Goal: Information Seeking & Learning: Learn about a topic

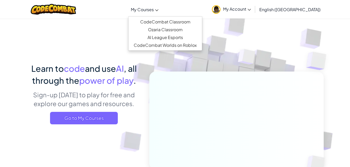
click at [161, 14] on link "My Courses" at bounding box center [144, 9] width 33 height 14
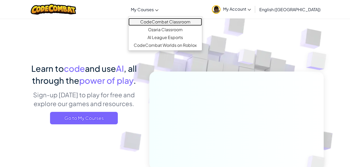
click at [176, 21] on link "CodeCombat Classroom" at bounding box center [166, 22] width 74 height 8
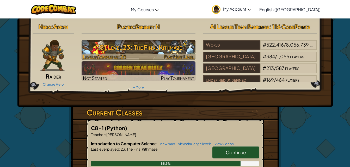
click at [156, 46] on h3 "CS1 Level 23: The Final Kithmaze" at bounding box center [139, 47] width 114 height 12
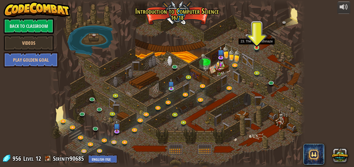
click at [258, 46] on img at bounding box center [257, 41] width 6 height 14
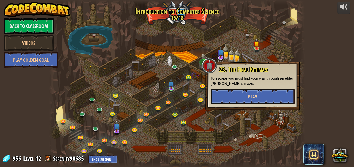
click at [263, 98] on button "Play" at bounding box center [253, 97] width 84 height 16
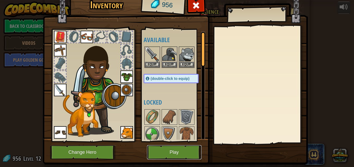
click at [179, 159] on button "Play" at bounding box center [174, 153] width 55 height 14
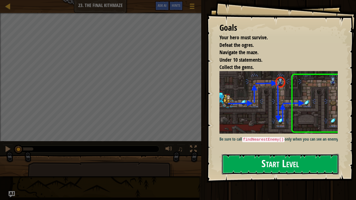
click at [310, 160] on button "Start Level" at bounding box center [280, 164] width 117 height 21
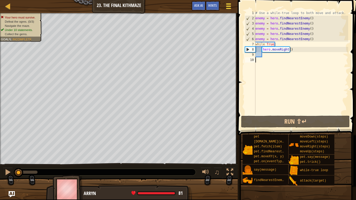
click at [226, 7] on div at bounding box center [228, 6] width 7 height 8
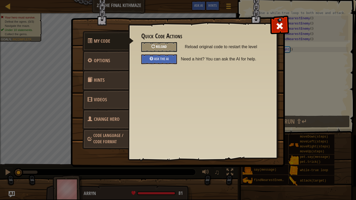
click at [166, 48] on span "Reload" at bounding box center [161, 46] width 11 height 5
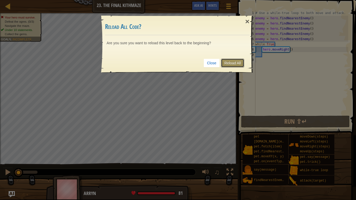
click at [227, 62] on link "Reload All" at bounding box center [232, 63] width 23 height 9
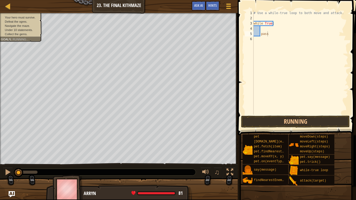
type textarea "pass"
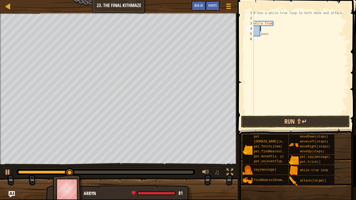
click at [283, 27] on div "# Use a while-true loop to both move and attack. while True : pass" at bounding box center [301, 67] width 96 height 115
type textarea "h"
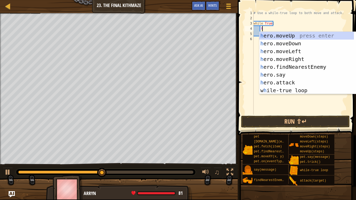
scroll to position [2, 1]
click at [297, 60] on div "h ero.moveUp press enter h ero.moveDown press enter h ero.moveLeft press enter …" at bounding box center [306, 71] width 95 height 78
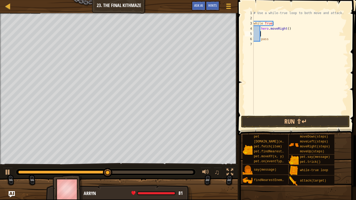
type textarea "h"
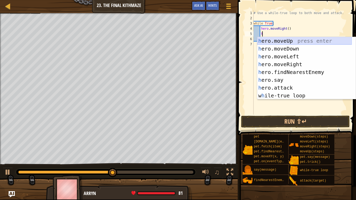
click at [292, 41] on div "h ero.moveUp press enter h ero.moveDown press enter h ero.moveLeft press enter …" at bounding box center [304, 76] width 95 height 78
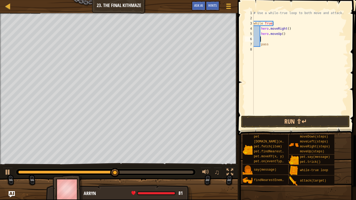
type textarea "h"
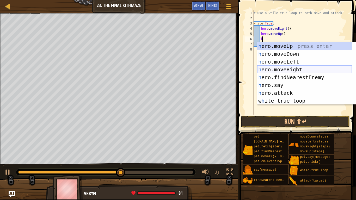
click at [301, 70] on div "h ero.moveUp press enter h ero.moveDown press enter h ero.moveLeft press enter …" at bounding box center [304, 81] width 95 height 78
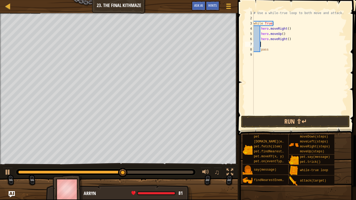
type textarea "h"
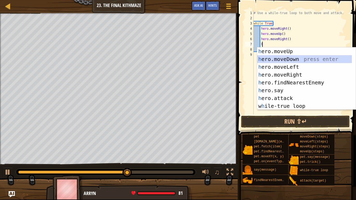
click at [291, 60] on div "h ero.moveUp press enter h ero.moveDown press enter h ero.moveLeft press enter …" at bounding box center [304, 86] width 95 height 78
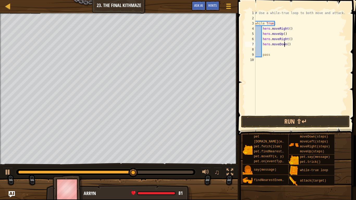
click at [285, 44] on div "# Use a while-true loop to both move and attack. while True : hero . moveRight …" at bounding box center [301, 67] width 94 height 115
click at [288, 44] on div "# Use a while-true loop to both move and attack. while True : hero . moveRight …" at bounding box center [301, 67] width 94 height 115
click at [287, 44] on div "# Use a while-true loop to both move and attack. while True : hero . moveRight …" at bounding box center [301, 67] width 94 height 115
type textarea "hero.moveDown(2)"
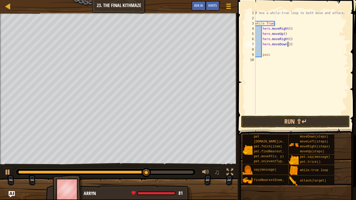
click at [284, 50] on div "# Use a while-true loop to both move and attack. while True : hero . moveRight …" at bounding box center [301, 67] width 94 height 115
type textarea "h"
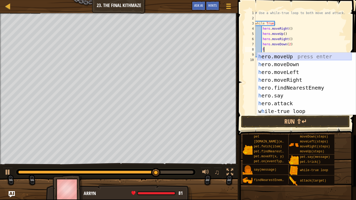
click at [284, 59] on div "h ero.moveUp press enter h ero.moveDown press enter h ero.moveLeft press enter …" at bounding box center [304, 92] width 95 height 78
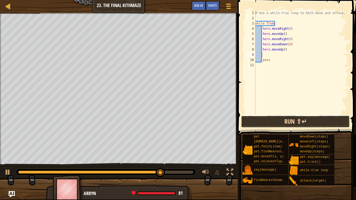
click at [282, 126] on button "Run ⇧↵" at bounding box center [295, 122] width 109 height 12
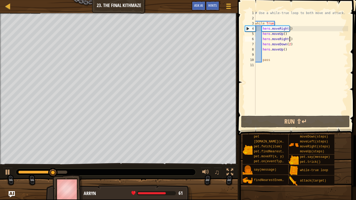
click at [291, 40] on div "# Use a while-true loop to both move and attack. while True : hero . moveRight …" at bounding box center [301, 67] width 94 height 115
type textarea "hero.moveRight()"
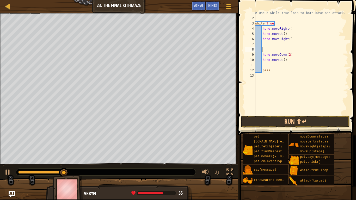
click at [276, 44] on div "# Use a while-true loop to both move and attack. while True : hero . moveRight …" at bounding box center [301, 67] width 94 height 115
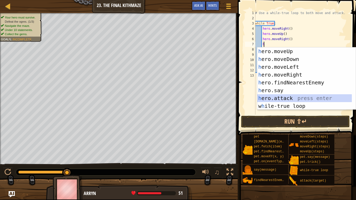
click at [299, 98] on div "h ero.moveUp press enter h ero.moveDown press enter h ero.moveLeft press enter …" at bounding box center [304, 86] width 95 height 78
type textarea "hero.attack(enemy)"
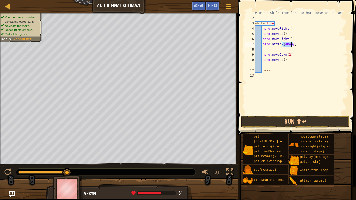
click at [290, 49] on div "# Use a while-true loop to both move and attack. while True : hero . moveRight …" at bounding box center [301, 67] width 94 height 115
drag, startPoint x: 293, startPoint y: 45, endPoint x: 263, endPoint y: 44, distance: 30.0
click at [263, 44] on div "# Use a while-true loop to both move and attack. while True : hero . moveRight …" at bounding box center [301, 67] width 94 height 115
type textarea "hero.attack(enemy)"
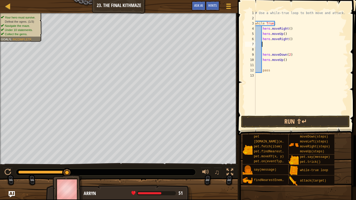
type textarea "h"
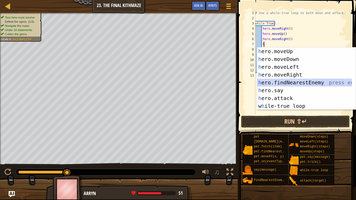
click at [288, 84] on div "h ero.moveUp press enter h ero.moveDown press enter h ero.moveLeft press enter …" at bounding box center [304, 86] width 95 height 78
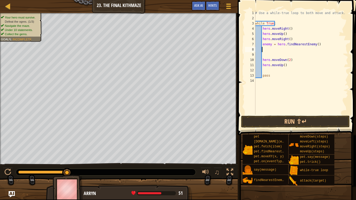
type textarea "h"
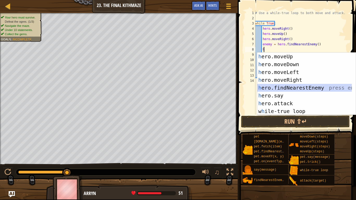
click at [284, 87] on div "h ero.moveUp press enter h ero.moveDown press enter h ero.moveLeft press enter …" at bounding box center [304, 92] width 95 height 78
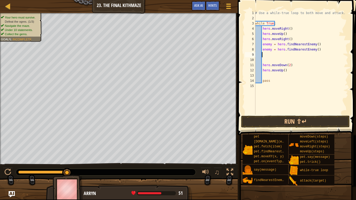
type textarea "j"
type textarea "h"
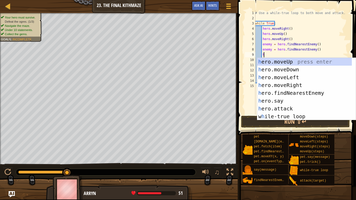
scroll to position [2, 1]
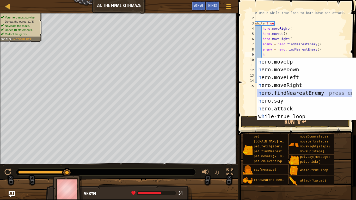
click at [303, 94] on div "h ero.moveUp press enter h ero.moveDown press enter h ero.moveLeft press enter …" at bounding box center [304, 97] width 95 height 78
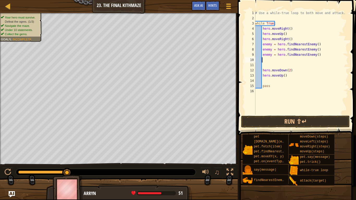
click at [276, 68] on div "# Use a while-true loop to both move and attack. while True : hero . moveRight …" at bounding box center [301, 67] width 94 height 115
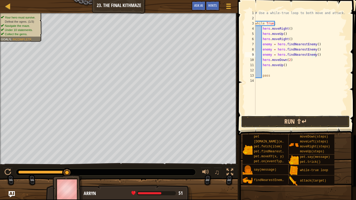
click at [295, 121] on button "Run ⇧↵" at bounding box center [295, 122] width 109 height 12
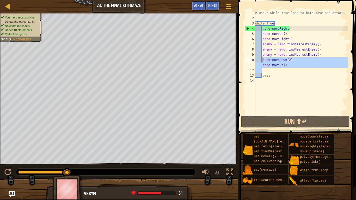
drag, startPoint x: 288, startPoint y: 68, endPoint x: 262, endPoint y: 59, distance: 28.3
click at [262, 59] on div "# Use a while-true loop to both move and attack. while True : hero . moveRight …" at bounding box center [301, 67] width 94 height 115
type textarea "hero.moveDown(2) hero.moveUp()"
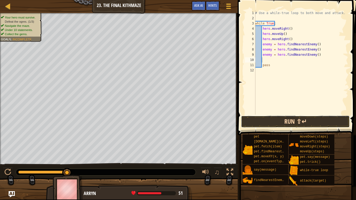
click at [302, 123] on button "Run ⇧↵" at bounding box center [295, 122] width 109 height 12
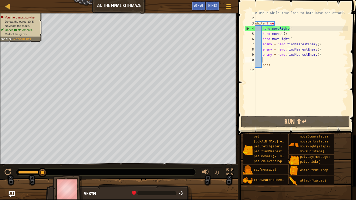
click at [282, 61] on div "# Use a while-true loop to both move and attack. while True : hero . moveRight …" at bounding box center [301, 67] width 94 height 115
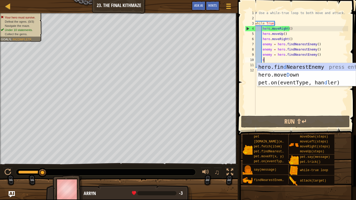
type textarea "d"
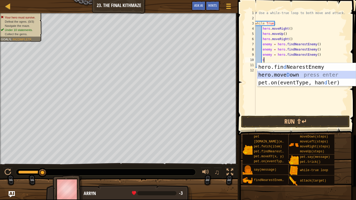
click at [297, 72] on div "hero.fin d NearestEnemy press enter hero.[PERSON_NAME] own press enter pet.on(e…" at bounding box center [306, 82] width 99 height 39
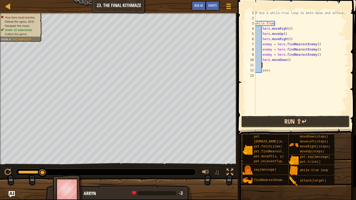
click at [300, 122] on button "Run ⇧↵" at bounding box center [295, 122] width 109 height 12
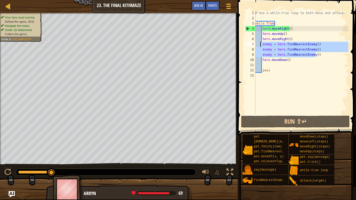
drag, startPoint x: 317, startPoint y: 55, endPoint x: 261, endPoint y: 42, distance: 57.1
click at [261, 42] on div "# Use a while-true loop to both move and attack. while True : hero . moveRight …" at bounding box center [301, 67] width 94 height 115
type textarea "enemy = hero.findNearestEnemy() enemy = hero.findNearestEnemy()"
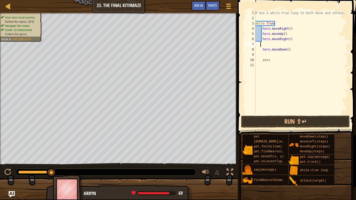
scroll to position [2, 0]
type textarea "hero.moveRight()"
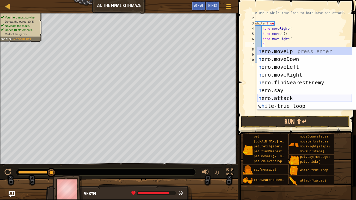
click at [297, 97] on div "h ero.moveUp press enter h ero.moveDown press enter h ero.moveLeft press enter …" at bounding box center [304, 86] width 95 height 78
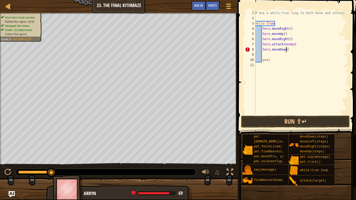
type textarea "hero.moveDown()"
type textarea "pass"
type textarea "hero.attack(enemy)"
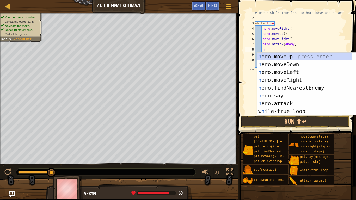
scroll to position [2, 1]
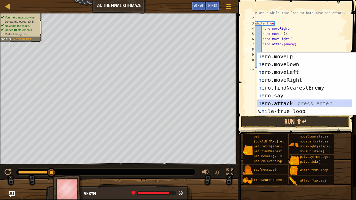
click at [286, 104] on div "h ero.moveUp press enter h ero.moveDown press enter h ero.moveLeft press enter …" at bounding box center [304, 92] width 95 height 78
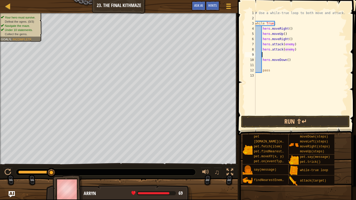
scroll to position [2, 3]
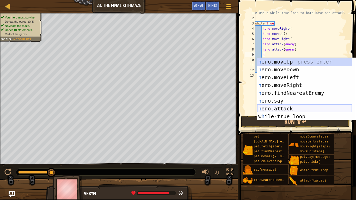
click at [293, 110] on div "h ero.moveUp press enter h ero.moveDown press enter h ero.moveLeft press enter …" at bounding box center [304, 97] width 95 height 78
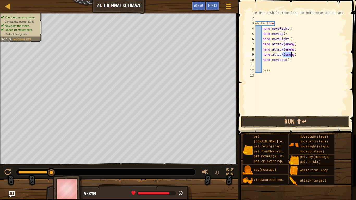
scroll to position [2, 3]
click at [292, 123] on button "Run ⇧↵" at bounding box center [295, 122] width 109 height 12
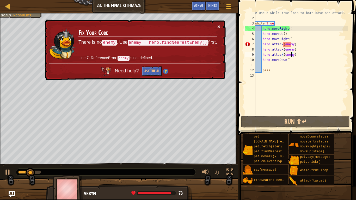
click at [219, 27] on button "×" at bounding box center [219, 26] width 3 height 5
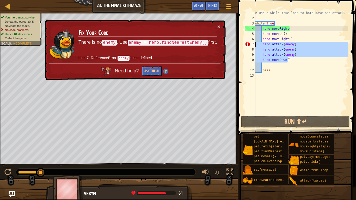
drag, startPoint x: 297, startPoint y: 58, endPoint x: 253, endPoint y: 44, distance: 45.9
click at [253, 44] on div "hero.attack(enemy) 1 2 3 4 5 6 7 8 9 10 11 12 13 # Use a while-true loop to bot…" at bounding box center [296, 62] width 104 height 104
type textarea "hero.attack(enemy) hero.attack(enemy)"
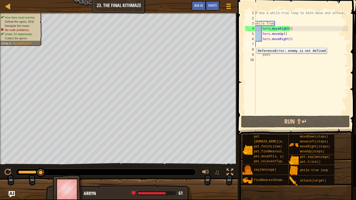
scroll to position [2, 0]
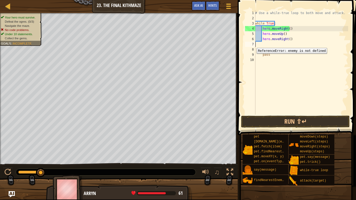
type textarea "hero.moveRight()"
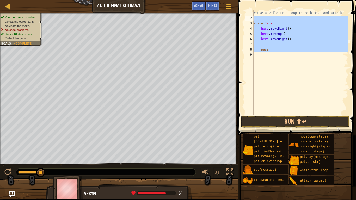
drag, startPoint x: 277, startPoint y: 55, endPoint x: 256, endPoint y: 19, distance: 42.2
click at [256, 19] on div "# Use a while-true loop to both move and attack. while True : hero . moveRight …" at bounding box center [301, 67] width 96 height 115
type textarea "while True:"
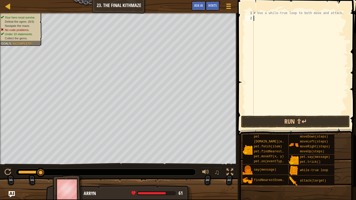
type textarea "h"
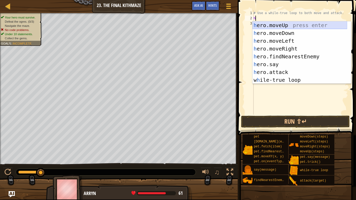
click at [267, 26] on div "h ero.moveUp press enter h ero.moveDown press enter h ero.moveLeft press enter …" at bounding box center [300, 60] width 95 height 78
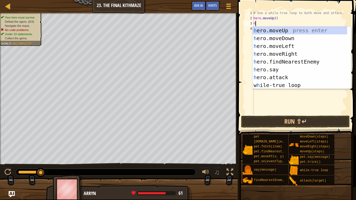
drag, startPoint x: 277, startPoint y: 18, endPoint x: 249, endPoint y: 19, distance: 28.7
click at [249, 19] on div "h 1 2 3 4 # Use a while-true loop to both move and attack. hero . moveUp ( ) h …" at bounding box center [296, 62] width 104 height 104
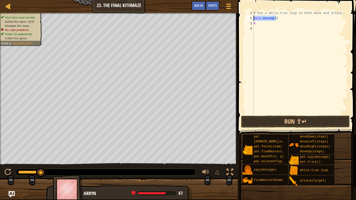
type textarea "hero.moveUp()"
type textarea "h"
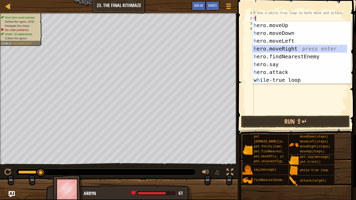
click at [285, 50] on div "h ero.moveUp press enter h ero.moveDown press enter h ero.moveLeft press enter …" at bounding box center [300, 60] width 95 height 78
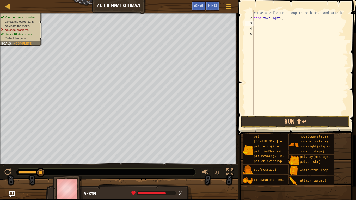
click at [264, 29] on div "# Use a while-true loop to both move and attack. hero . moveRight ( ) h" at bounding box center [301, 67] width 96 height 115
type textarea "h"
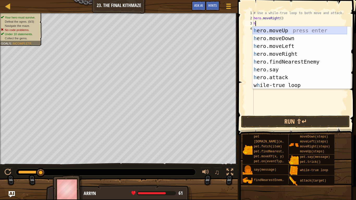
click at [282, 34] on div "h ero.moveUp press enter h ero.moveDown press enter h ero.moveLeft press enter …" at bounding box center [300, 66] width 95 height 78
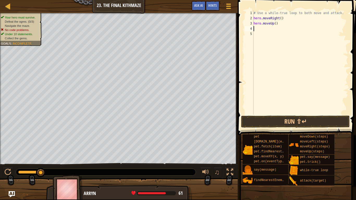
type textarea "h"
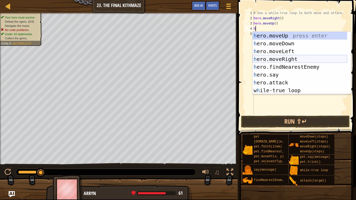
click at [291, 58] on div "h ero.moveUp press enter h ero.moveDown press enter h ero.moveLeft press enter …" at bounding box center [300, 71] width 95 height 78
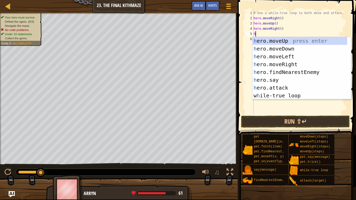
type textarea "h"
click at [296, 71] on div "h ero.moveUp press enter h ero.moveDown press enter h ero.moveLeft press enter …" at bounding box center [300, 76] width 95 height 78
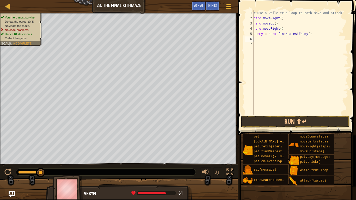
type textarea "h"
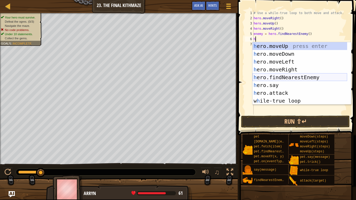
click at [300, 77] on div "h ero.moveUp press enter h ero.moveDown press enter h ero.moveLeft press enter …" at bounding box center [300, 81] width 95 height 78
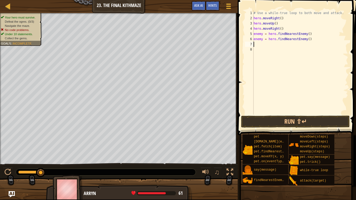
type textarea "h"
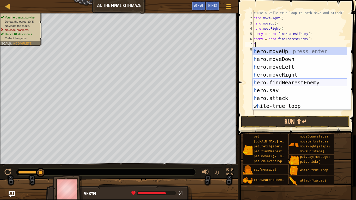
click at [303, 84] on div "h ero.moveUp press enter h ero.moveDown press enter h ero.moveLeft press enter …" at bounding box center [300, 86] width 95 height 78
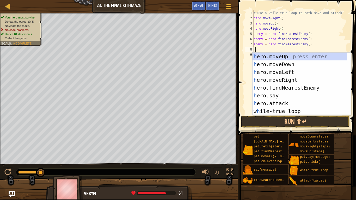
type textarea "h"
click at [286, 66] on div "h ero.moveUp press enter h ero.moveDown press enter h ero.moveLeft press enter …" at bounding box center [300, 92] width 95 height 78
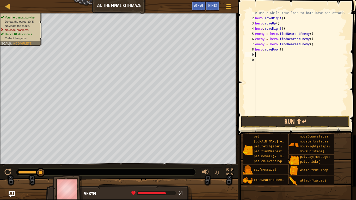
type textarea "h"
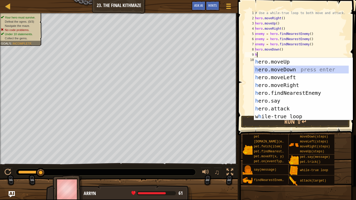
click at [287, 70] on div "h ero.moveUp press enter h ero.moveDown press enter h ero.moveLeft press enter …" at bounding box center [301, 97] width 95 height 78
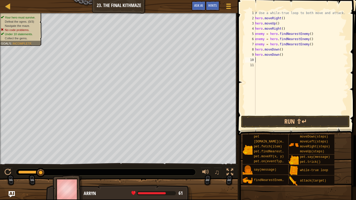
type textarea "h"
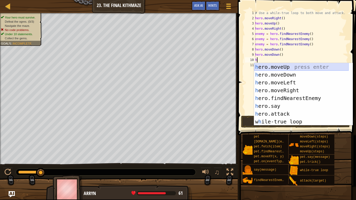
click at [288, 70] on div "h ero.moveUp press enter h ero.moveDown press enter h ero.moveLeft press enter …" at bounding box center [301, 102] width 95 height 78
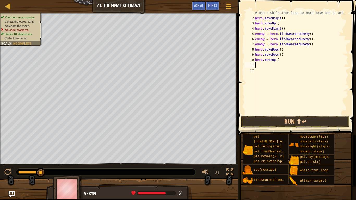
type textarea "h"
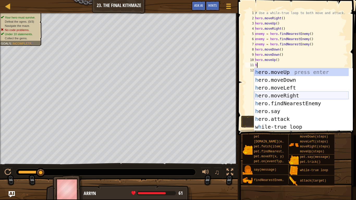
click at [295, 93] on div "h ero.moveUp press enter h ero.moveDown press enter h ero.moveLeft press enter …" at bounding box center [301, 107] width 95 height 78
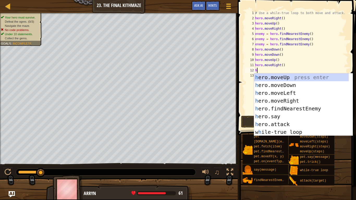
type textarea "h"
click at [248, 122] on button "Run ⇧↵" at bounding box center [295, 122] width 109 height 12
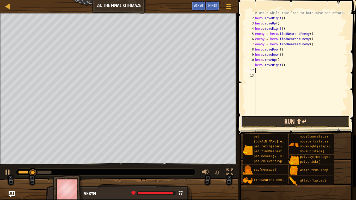
click at [280, 121] on button "Run ⇧↵" at bounding box center [295, 122] width 109 height 12
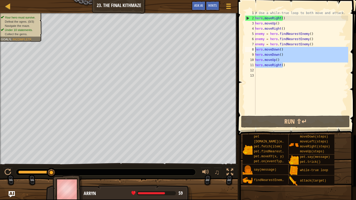
drag, startPoint x: 292, startPoint y: 67, endPoint x: 250, endPoint y: 49, distance: 45.8
click at [250, 49] on div "1 2 3 4 5 6 7 8 9 10 11 12 13 # Use a while-true loop to both move and attack. …" at bounding box center [296, 62] width 104 height 104
click at [307, 44] on div "# Use a while-true loop to both move and attack. hero . moveRight ( ) hero . mo…" at bounding box center [301, 67] width 94 height 115
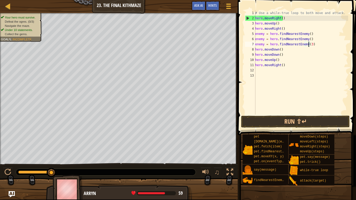
scroll to position [2, 4]
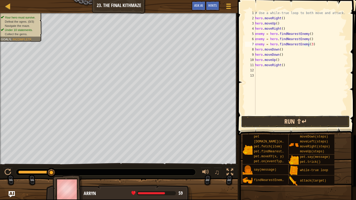
click at [290, 126] on button "Run ⇧↵" at bounding box center [295, 122] width 109 height 12
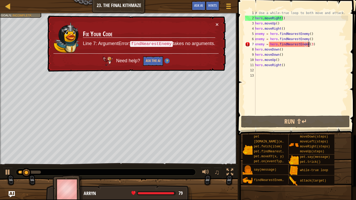
scroll to position [2, 4]
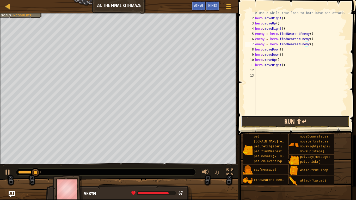
click at [275, 123] on button "Run ⇧↵" at bounding box center [295, 122] width 109 height 12
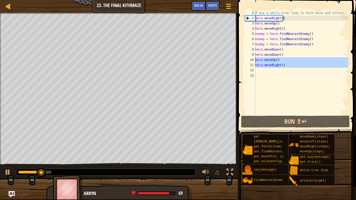
drag, startPoint x: 287, startPoint y: 68, endPoint x: 255, endPoint y: 58, distance: 34.2
click at [255, 58] on div "enemy = hero.findNearestEnemy() 1 2 3 4 5 6 7 8 9 10 11 12 13 # Use a while-tru…" at bounding box center [296, 62] width 104 height 104
click at [286, 66] on div "# Use a while-true loop to both move and attack. hero . moveRight ( ) hero . mo…" at bounding box center [301, 62] width 94 height 104
type textarea "hero.moveRight()"
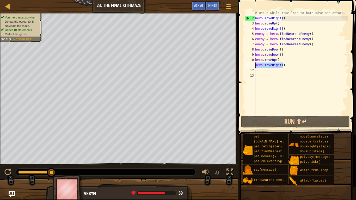
drag, startPoint x: 286, startPoint y: 66, endPoint x: 255, endPoint y: 64, distance: 31.1
click at [255, 64] on div "hero.moveRight() 1 2 3 4 5 6 7 8 9 10 11 12 13 # Use a while-true loop to both …" at bounding box center [296, 62] width 104 height 104
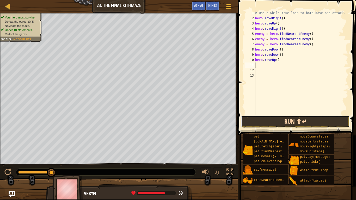
click at [283, 123] on button "Run ⇧↵" at bounding box center [295, 122] width 109 height 12
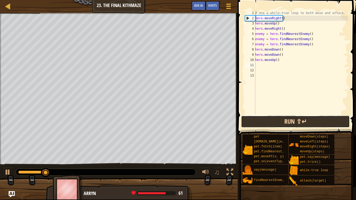
click at [288, 119] on button "Run ⇧↵" at bounding box center [295, 122] width 109 height 12
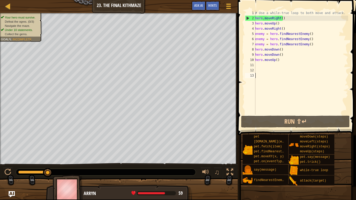
drag, startPoint x: 294, startPoint y: 83, endPoint x: 285, endPoint y: 77, distance: 11.5
click at [285, 77] on div "# Use a while-true loop to both move and attack. hero . moveRight ( ) hero . mo…" at bounding box center [301, 67] width 94 height 115
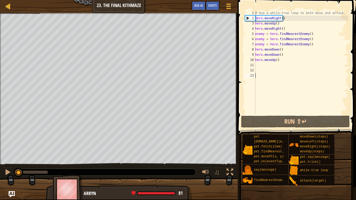
drag, startPoint x: 47, startPoint y: 171, endPoint x: 0, endPoint y: 179, distance: 48.0
click at [0, 167] on div "Your hero must survive. Defeat the ogres. (0/3) Navigate the maze. Under 10 sta…" at bounding box center [178, 106] width 356 height 187
click at [289, 28] on div "# Use a while-true loop to both move and attack. hero . moveRight ( ) hero . mo…" at bounding box center [301, 67] width 94 height 115
click at [316, 44] on div "# Use a while-true loop to both move and attack. hero . moveRight ( ) hero . mo…" at bounding box center [301, 67] width 94 height 115
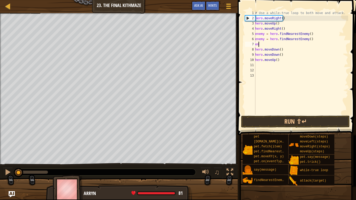
type textarea "e"
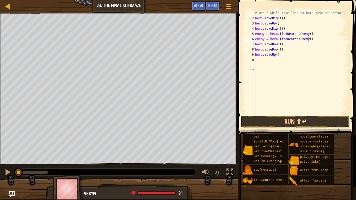
click at [285, 27] on div "# Use a while-true loop to both move and attack. hero . moveRight ( ) hero . mo…" at bounding box center [301, 67] width 94 height 115
type textarea "hero.moveRight()"
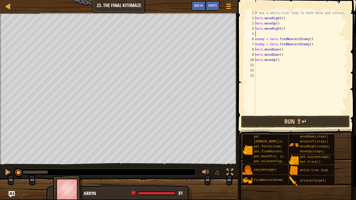
type textarea "enemy = hero.findNearestEnemy()"
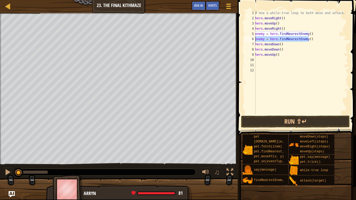
drag, startPoint x: 312, startPoint y: 38, endPoint x: 256, endPoint y: 38, distance: 55.5
click at [256, 38] on div "# Use a while-true loop to both move and attack. hero . moveRight ( ) hero . mo…" at bounding box center [301, 67] width 94 height 115
click at [277, 46] on div "# Use a while-true loop to both move and attack. hero . moveRight ( ) hero . mo…" at bounding box center [301, 67] width 94 height 115
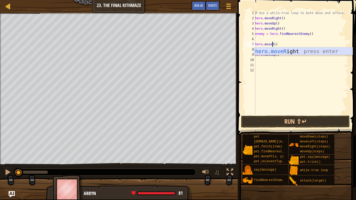
click at [280, 50] on div "hero.moveR ight press enter" at bounding box center [303, 58] width 99 height 23
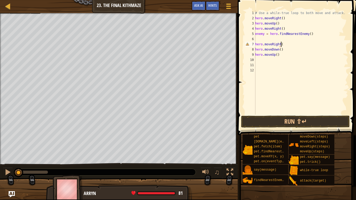
scroll to position [2, 2]
click at [280, 50] on div "# Use a while-true loop to both move and attack. hero . moveRight ( ) hero . mo…" at bounding box center [301, 67] width 94 height 115
type textarea "hero.moveDown(2)"
click at [263, 39] on div "# Use a while-true loop to both move and attack. hero . moveRight ( ) hero . mo…" at bounding box center [301, 67] width 94 height 115
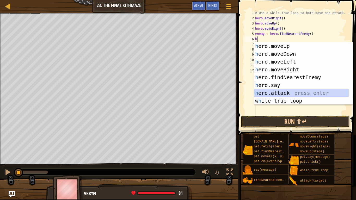
click at [287, 93] on div "h ero.moveUp press enter h ero.moveDown press enter h ero.moveLeft press enter …" at bounding box center [303, 81] width 99 height 78
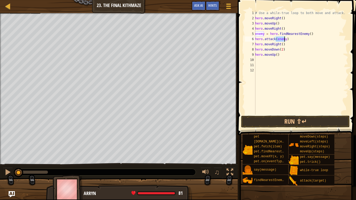
type textarea "hero.attack(enemy)"
click at [285, 40] on div "# Use a while-true loop to both move and attack. hero . moveRight ( ) hero . mo…" at bounding box center [301, 62] width 94 height 104
click at [290, 41] on div "# Use a while-true loop to both move and attack. hero . moveRight ( ) hero . mo…" at bounding box center [301, 67] width 94 height 115
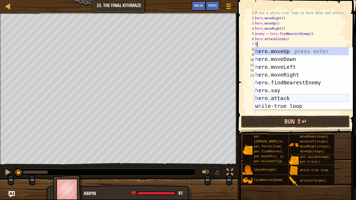
click at [282, 98] on div "h ero.moveUp press enter h ero.moveDown press enter h ero.moveLeft press enter …" at bounding box center [301, 86] width 95 height 78
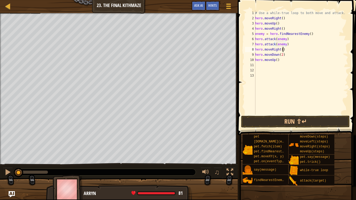
click at [295, 47] on div "# Use a while-true loop to both move and attack. hero . moveRight ( ) hero . mo…" at bounding box center [301, 67] width 94 height 115
click at [285, 121] on button "Run ⇧↵" at bounding box center [295, 122] width 109 height 12
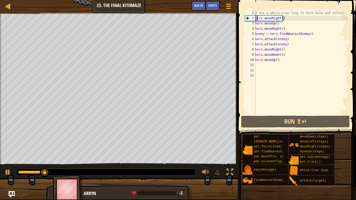
click at [256, 17] on div "# Use a while-true loop to both move and attack. hero . moveRight ( ) hero . mo…" at bounding box center [301, 67] width 94 height 115
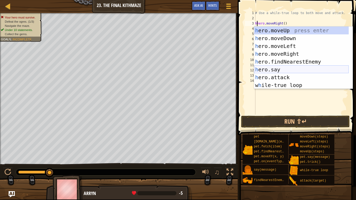
scroll to position [23, 0]
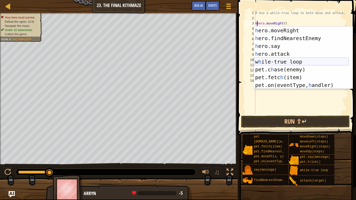
click at [293, 60] on div "h ero.moveRight press enter h ero.findNearestEnemy press enter h ero.say press …" at bounding box center [301, 66] width 95 height 78
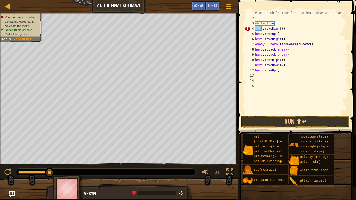
click at [256, 33] on div "# Use a while-true loop to both move and attack. while True : . moveRight ( ) h…" at bounding box center [301, 67] width 94 height 115
click at [254, 38] on div "6" at bounding box center [250, 39] width 10 height 5
click at [256, 39] on div "# Use a while-true loop to both move and attack. while True : . moveRight ( ) h…" at bounding box center [301, 67] width 94 height 115
click at [255, 44] on div "7" at bounding box center [250, 44] width 10 height 5
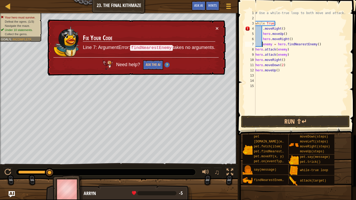
click at [256, 49] on div "# Use a while-true loop to both move and attack. while True : . moveRight ( ) h…" at bounding box center [302, 67] width 94 height 115
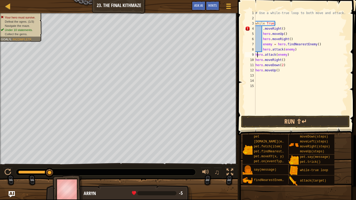
click at [258, 56] on div "# Use a while-true loop to both move and attack. while True : . moveRight ( ) h…" at bounding box center [302, 67] width 94 height 115
click at [256, 67] on div "# Use a while-true loop to both move and attack. while True : . moveRight ( ) h…" at bounding box center [302, 67] width 94 height 115
click at [256, 71] on div "# Use a while-true loop to both move and attack. while True : . moveRight ( ) h…" at bounding box center [302, 67] width 94 height 115
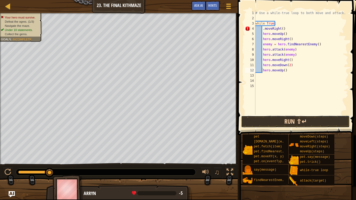
click at [292, 122] on button "Run ⇧↵" at bounding box center [295, 122] width 109 height 12
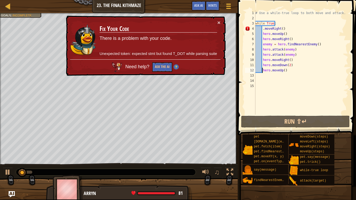
click at [263, 28] on div "# Use a while-true loop to both move and attack. while True : . moveRight ( ) h…" at bounding box center [302, 67] width 94 height 115
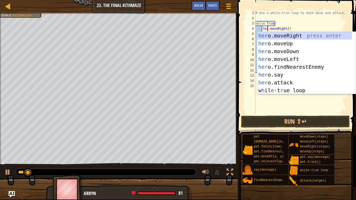
scroll to position [2, 1]
type textarea "hero.moveRight()"
click at [281, 124] on button "Run ⇧↵" at bounding box center [295, 122] width 109 height 12
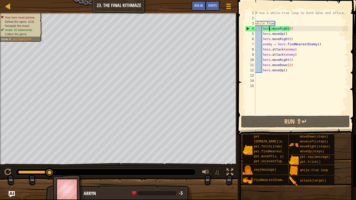
click at [293, 30] on div "# Use a while-true loop to both move and attack. while True : hero . moveRight …" at bounding box center [302, 67] width 94 height 115
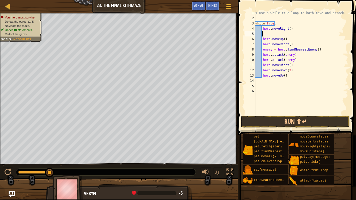
type textarea "h"
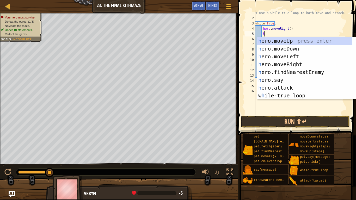
scroll to position [2, 1]
click at [279, 47] on div "h ero.moveUp press enter h ero.moveDown press enter h ero.moveLeft press enter …" at bounding box center [304, 76] width 95 height 78
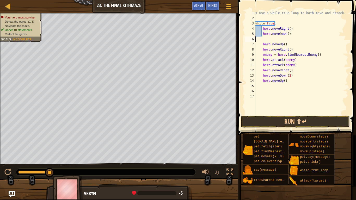
scroll to position [2, 0]
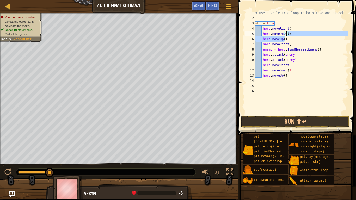
click at [287, 35] on div "# Use a while-true loop to both move and attack. while True : hero . moveRight …" at bounding box center [302, 67] width 94 height 115
click at [291, 35] on div "# Use a while-true loop to both move and attack. while True : hero . moveRight …" at bounding box center [302, 62] width 94 height 104
type textarea "h"
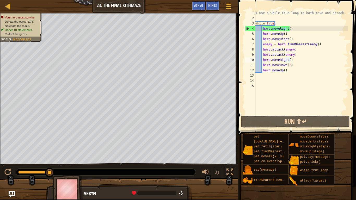
click at [293, 57] on div "# Use a while-true loop to both move and attack. while True : hero . moveRight …" at bounding box center [302, 67] width 94 height 115
click at [294, 57] on div "# Use a while-true loop to both move and attack. while True : hero . moveRight …" at bounding box center [302, 67] width 94 height 115
click at [294, 55] on div "# Use a while-true loop to both move and attack. while True : hero . moveRight …" at bounding box center [302, 67] width 94 height 115
type textarea "hero.attack(enemy)"
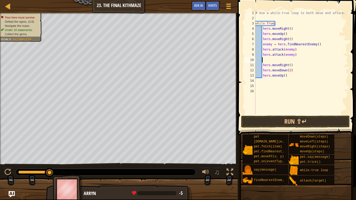
type textarea "h"
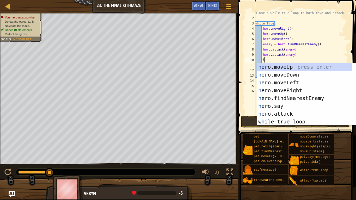
scroll to position [2, 1]
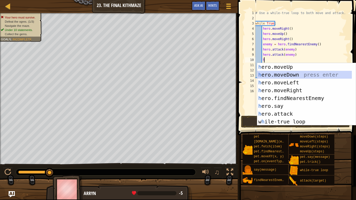
click at [298, 75] on div "h ero.moveUp press enter h ero.moveDown press enter h ero.moveLeft press enter …" at bounding box center [304, 102] width 95 height 78
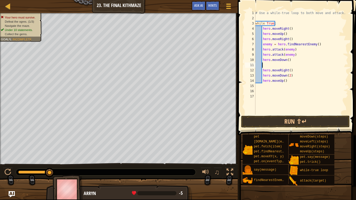
scroll to position [2, 0]
click at [286, 59] on div "# Use a while-true loop to both move and attack. while True : hero . moveRight …" at bounding box center [302, 67] width 94 height 115
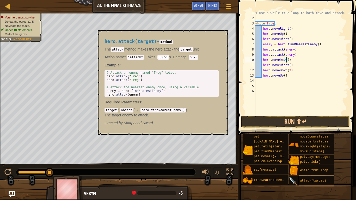
scroll to position [2, 3]
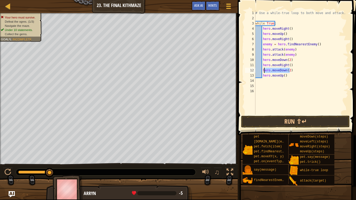
drag, startPoint x: 290, startPoint y: 71, endPoint x: 264, endPoint y: 72, distance: 26.1
click at [264, 72] on div "# Use a while-true loop to both move and attack. while True : hero . moveRight …" at bounding box center [302, 67] width 94 height 115
type textarea "h"
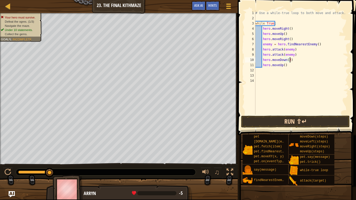
type textarea "hero.moveDown(2)"
click at [287, 124] on button "Run ⇧↵" at bounding box center [295, 122] width 109 height 12
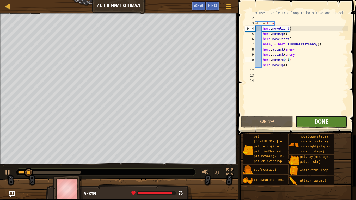
click at [316, 124] on span "Done" at bounding box center [322, 121] width 14 height 8
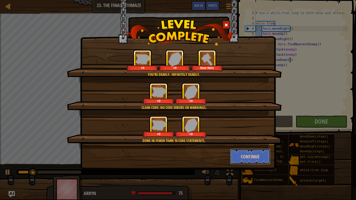
click at [249, 155] on button "Continue" at bounding box center [250, 157] width 40 height 16
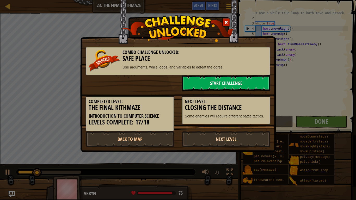
click at [238, 140] on link "Next Level" at bounding box center [226, 139] width 88 height 16
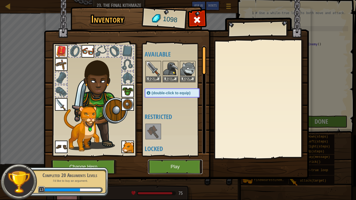
click at [188, 167] on button "Play" at bounding box center [175, 167] width 55 height 14
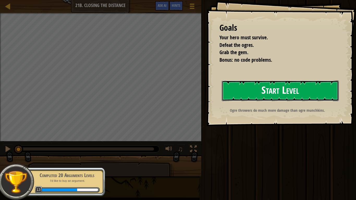
click at [250, 92] on button "Start Level" at bounding box center [280, 91] width 117 height 21
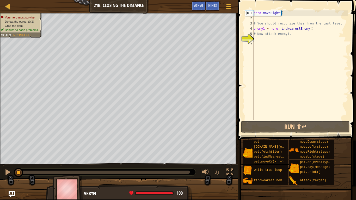
click at [280, 13] on div "hero . moveRight ( ) # You should recognize this from the last level. enemy1 = …" at bounding box center [301, 70] width 96 height 120
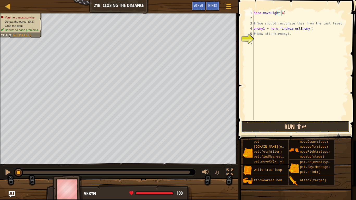
click at [298, 125] on button "Run ⇧↵" at bounding box center [295, 127] width 109 height 12
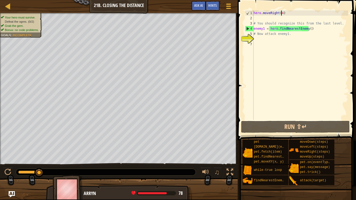
type textarea "hero.moveRight()"
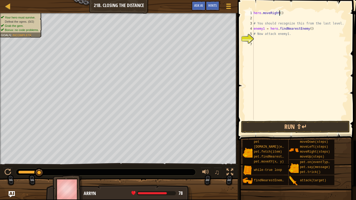
click at [278, 16] on div "hero . moveRight ( ) # You should recognize this from the last level. enemy1 = …" at bounding box center [301, 70] width 96 height 120
type textarea "h"
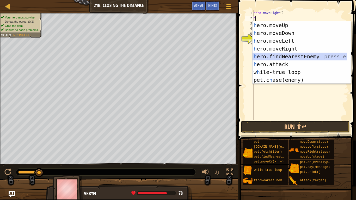
click at [315, 57] on div "h ero.moveUp press enter h ero.moveDown press enter h ero.moveLeft press enter …" at bounding box center [300, 60] width 95 height 78
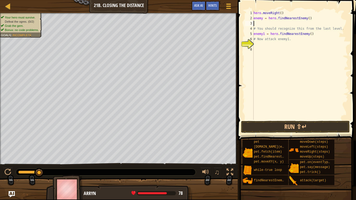
type textarea "h"
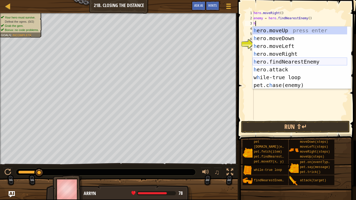
click at [292, 61] on div "h ero.moveUp press enter h ero.moveDown press enter h ero.moveLeft press enter …" at bounding box center [300, 66] width 95 height 78
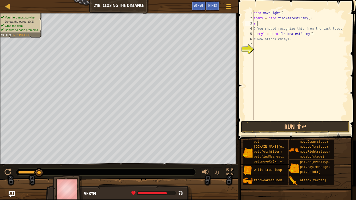
type textarea "e"
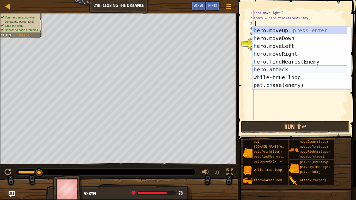
click at [281, 72] on div "h ero.moveUp press enter h ero.moveDown press enter h ero.moveLeft press enter …" at bounding box center [300, 66] width 95 height 78
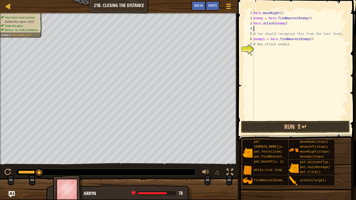
scroll to position [2, 2]
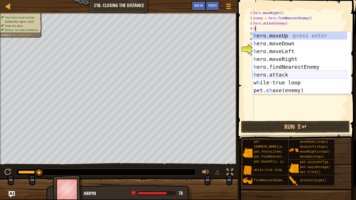
click at [292, 74] on div "h ero.moveUp press enter h ero.moveDown press enter h ero.moveLeft press enter …" at bounding box center [300, 71] width 95 height 78
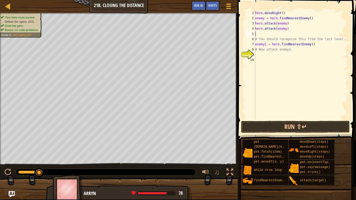
type textarea "hero.attack(enemy)h"
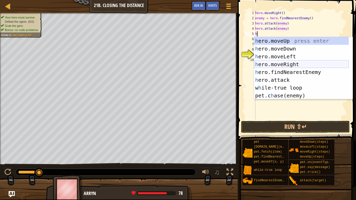
click at [293, 63] on div "h ero.moveUp press enter h ero.moveDown press enter h ero.moveLeft press enter …" at bounding box center [301, 76] width 95 height 78
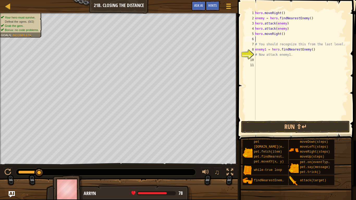
scroll to position [2, 0]
click at [281, 33] on div "hero . moveRight ( ) enemy = hero . findNearestEnemy ( ) hero . attack ( enemy …" at bounding box center [301, 70] width 94 height 120
type textarea "hero.moveRight(1)"
click at [282, 40] on div "hero . moveRight ( ) enemy = hero . findNearestEnemy ( ) hero . attack ( enemy …" at bounding box center [301, 70] width 94 height 120
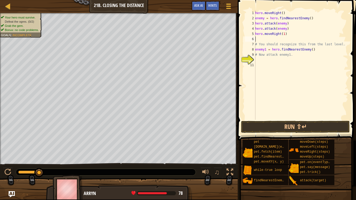
scroll to position [2, 0]
type textarea "b"
type textarea "h"
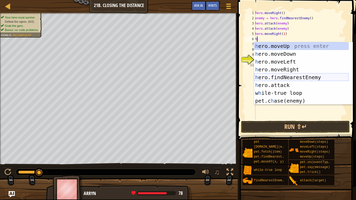
click at [294, 77] on div "h ero.moveUp press enter h ero.moveDown press enter h ero.moveLeft press enter …" at bounding box center [301, 81] width 95 height 78
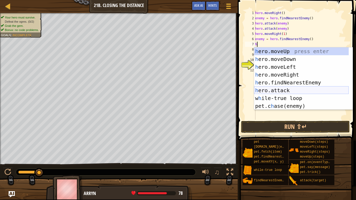
click at [291, 94] on div "h ero.moveUp press enter h ero.moveDown press enter h ero.moveLeft press enter …" at bounding box center [301, 86] width 95 height 78
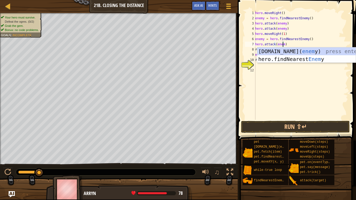
scroll to position [2, 2]
drag, startPoint x: 288, startPoint y: 50, endPoint x: 292, endPoint y: 42, distance: 8.5
click at [292, 0] on body "Map Introduction to Computer Science 21b. Closing the Distance Game Menu Done H…" at bounding box center [178, 0] width 356 height 0
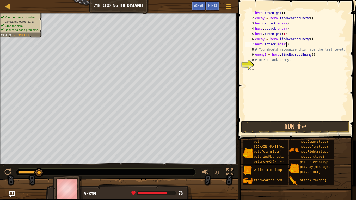
click at [292, 42] on div "hero . moveRight ( ) enemy = hero . findNearestEnemy ( ) hero . attack ( enemy …" at bounding box center [301, 70] width 94 height 120
type textarea "hero.attack(enemy)"
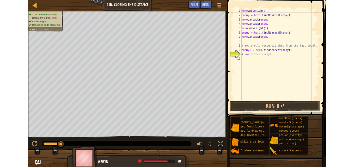
scroll to position [2, 0]
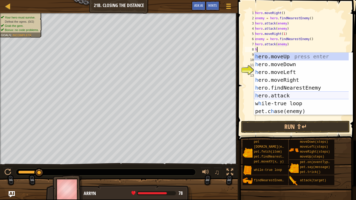
click at [292, 96] on div "h ero.moveUp press enter h ero.moveDown press enter h ero.moveLeft press enter …" at bounding box center [303, 92] width 99 height 78
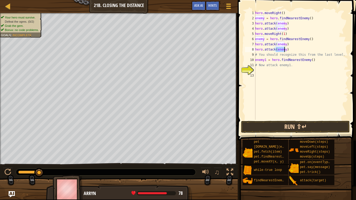
type textarea "hero.attack(enemy)"
click at [309, 128] on button "Run ⇧↵" at bounding box center [295, 127] width 109 height 12
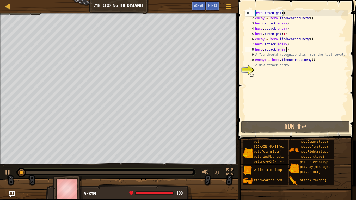
click at [291, 50] on div "hero . moveRight ( ) enemy = hero . findNearestEnemy ( ) hero . attack ( enemy …" at bounding box center [301, 70] width 94 height 120
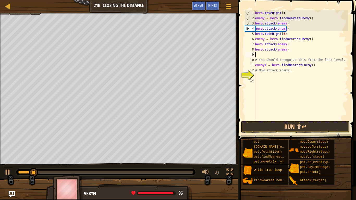
type textarea "h"
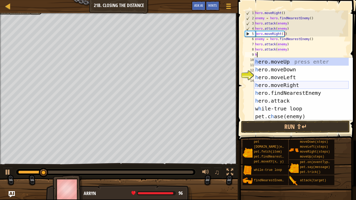
click at [283, 87] on div "h ero.moveUp press enter h ero.moveDown press enter h ero.moveLeft press enter …" at bounding box center [301, 97] width 95 height 78
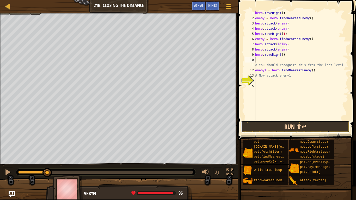
click at [288, 130] on button "Run ⇧↵" at bounding box center [295, 127] width 109 height 12
click at [294, 128] on button "Run ⇧↵" at bounding box center [295, 127] width 109 height 12
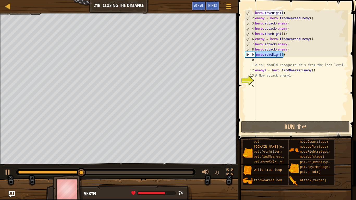
drag, startPoint x: 284, startPoint y: 52, endPoint x: 254, endPoint y: 53, distance: 29.7
click at [254, 53] on div "1 2 3 4 5 6 7 8 9 10 11 12 13 14 15 hero . moveRight ( ) enemy = hero . findNea…" at bounding box center [296, 65] width 104 height 110
type textarea "hero.moveRight()"
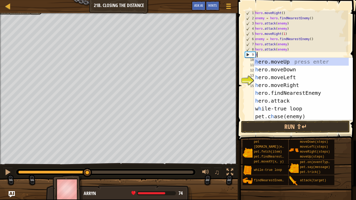
type textarea "h"
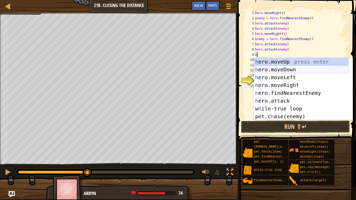
click at [276, 69] on div "h ero.moveUp press enter h ero.moveDown press enter h ero.moveLeft press enter …" at bounding box center [301, 97] width 95 height 78
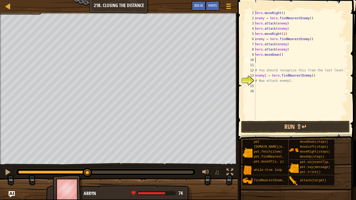
type textarea "h"
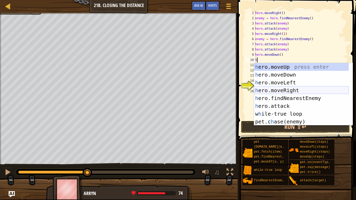
click at [292, 89] on div "h ero.moveUp press enter h ero.moveDown press enter h ero.moveLeft press enter …" at bounding box center [301, 102] width 95 height 78
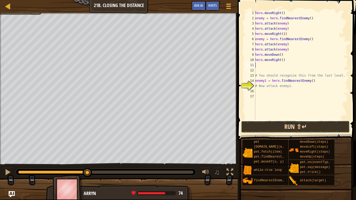
click at [298, 132] on button "Run ⇧↵" at bounding box center [295, 127] width 109 height 12
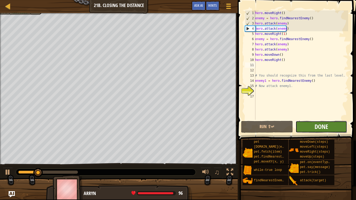
click at [323, 124] on span "Done" at bounding box center [322, 127] width 14 height 8
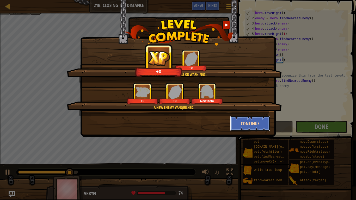
click at [258, 123] on button "Continue" at bounding box center [250, 124] width 40 height 16
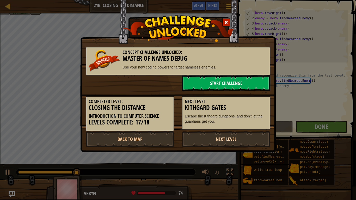
click at [252, 140] on link "Next Level" at bounding box center [226, 139] width 88 height 16
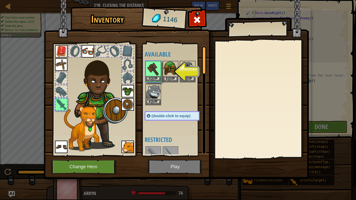
click at [151, 75] on img at bounding box center [153, 69] width 15 height 15
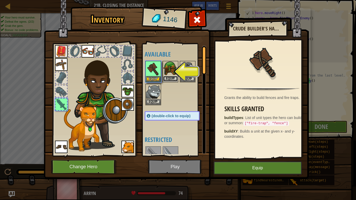
click at [171, 78] on button "Equip" at bounding box center [170, 78] width 15 height 5
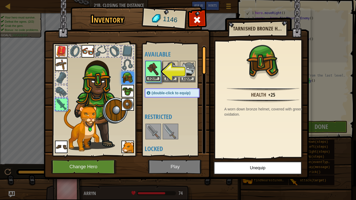
click at [159, 79] on button "Equip" at bounding box center [153, 78] width 15 height 5
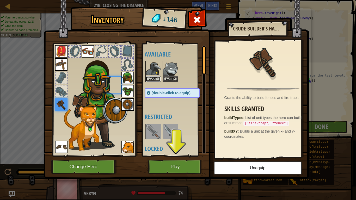
click at [159, 79] on button "Equip" at bounding box center [153, 78] width 15 height 5
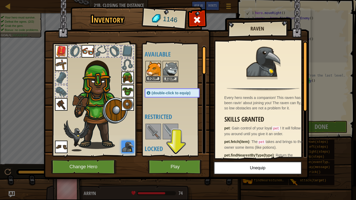
click at [154, 80] on button "Equip" at bounding box center [153, 78] width 15 height 5
click at [154, 1] on body "Map Introduction to Computer Science 21b. Closing the Distance Game Menu Done H…" at bounding box center [178, 0] width 356 height 1
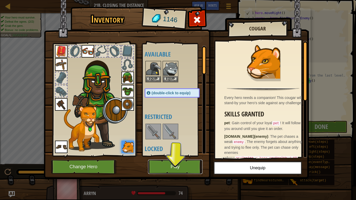
click at [174, 164] on button "Play" at bounding box center [175, 167] width 55 height 14
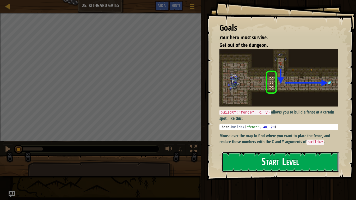
click at [295, 162] on button "Start Level" at bounding box center [280, 162] width 117 height 21
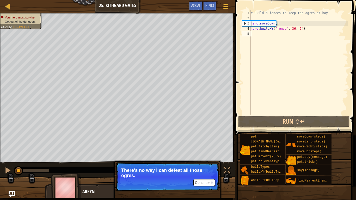
click at [207, 167] on div "Your hero must survive. Get out of the dungeon. Goals : Incomplete ♫ Arryn 106 …" at bounding box center [178, 105] width 356 height 185
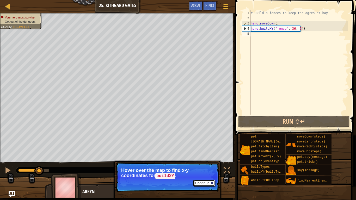
click at [204, 167] on button "Continue" at bounding box center [205, 183] width 22 height 7
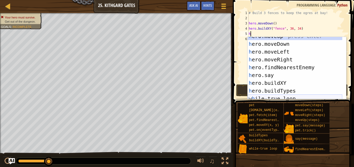
scroll to position [5, 0]
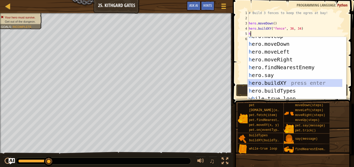
click at [280, 81] on div "h ero.moveUp press enter h ero.moveDown press enter h ero.moveLeft press enter …" at bounding box center [295, 71] width 95 height 78
type textarea "hero.buildXY("fence", 36, 30)"
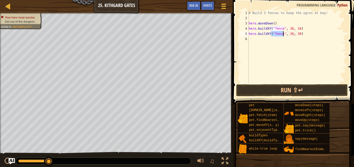
click at [266, 42] on div "# Build 3 fences to keep the ogres at bay! hero . moveDown ( ) hero . buildXY (…" at bounding box center [297, 51] width 99 height 83
click at [296, 34] on div "# Build 3 fences to keep the ogres at bay! hero . moveDown ( ) hero . buildXY (…" at bounding box center [297, 51] width 99 height 83
type textarea "hero.buildXY("fence", 36, 27)"
click at [253, 40] on div "# Build 3 fences to keep the ogres at bay! hero . moveDown ( ) hero . buildXY (…" at bounding box center [297, 51] width 99 height 83
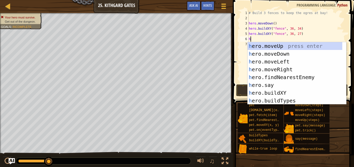
scroll to position [0, 0]
click at [282, 94] on div "h ero.moveUp press enter h ero.moveDown press enter h ero.moveLeft press enter …" at bounding box center [295, 81] width 95 height 78
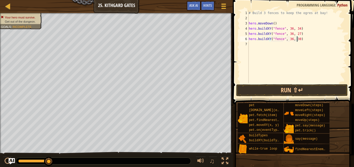
click at [297, 40] on div "# Build 3 fences to keep the ogres at bay! hero . moveDown ( ) hero . buildXY (…" at bounding box center [297, 51] width 99 height 83
type textarea "hero.buildXY("fence", 36, 32)"
click at [274, 90] on button "Run ⇧↵" at bounding box center [292, 90] width 112 height 12
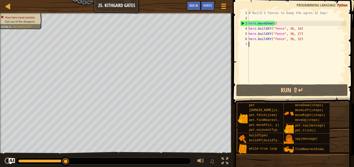
click at [311, 46] on div "# Build 3 fences to keep the ogres at bay! hero . moveDown ( ) hero . buildXY (…" at bounding box center [297, 51] width 99 height 83
type textarea "h"
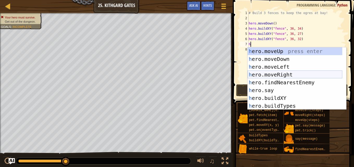
click at [296, 73] on div "h ero.moveUp press enter h ero.moveDown press enter h ero.moveLeft press enter …" at bounding box center [295, 86] width 95 height 78
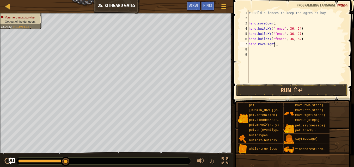
click at [274, 45] on div "# Build 3 fences to keep the ogres at bay! hero . moveDown ( ) hero . buildXY (…" at bounding box center [297, 51] width 99 height 83
type textarea "hero.moveRight(3)"
click at [290, 93] on button "Run ⇧↵" at bounding box center [292, 90] width 112 height 12
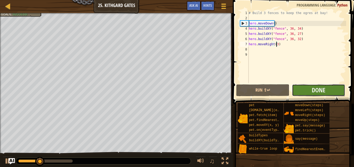
click at [335, 90] on button "Done" at bounding box center [318, 90] width 53 height 12
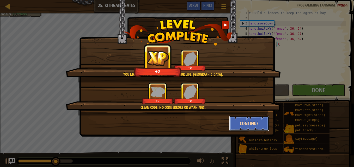
click at [250, 123] on button "Continue" at bounding box center [249, 124] width 40 height 16
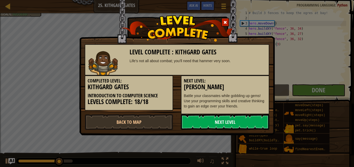
click at [249, 123] on link "Next Level" at bounding box center [225, 122] width 88 height 16
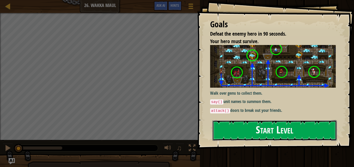
click at [248, 133] on button "Start Level" at bounding box center [275, 130] width 124 height 21
